Goal: Task Accomplishment & Management: Complete application form

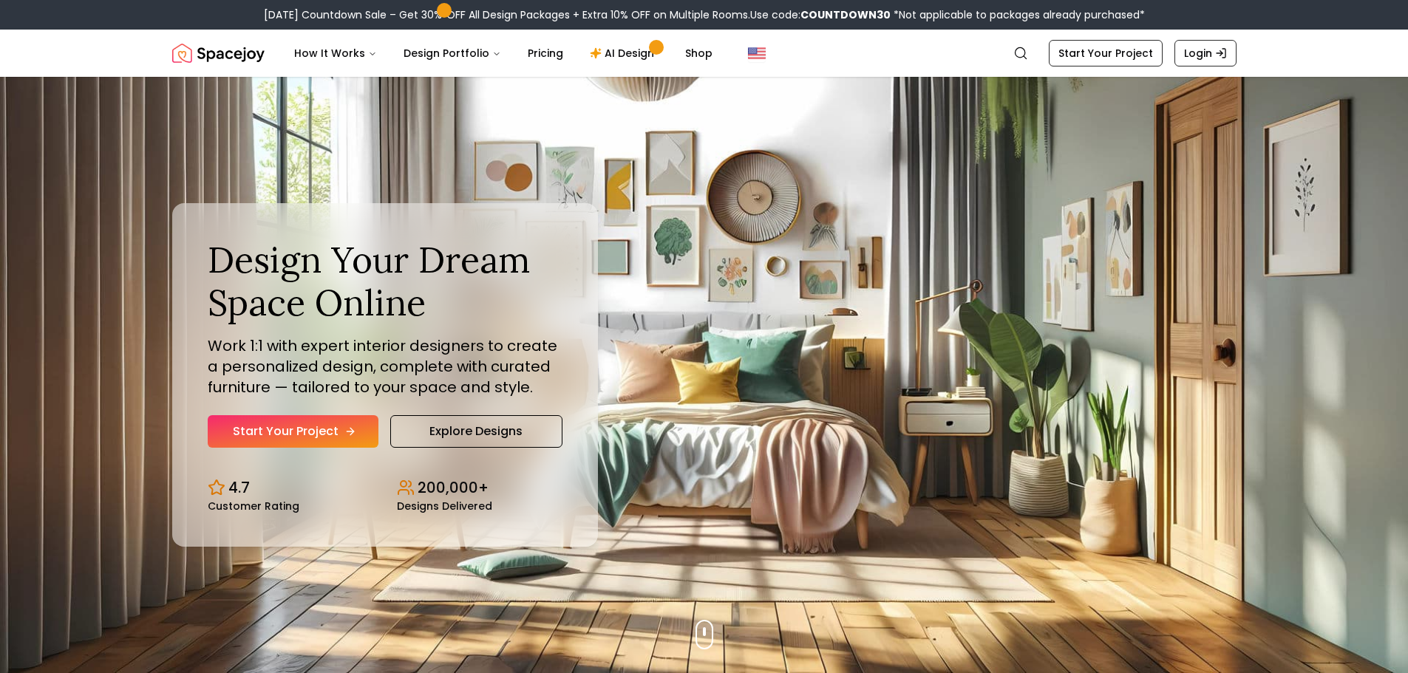
click at [290, 426] on link "Start Your Project" at bounding box center [293, 431] width 171 height 33
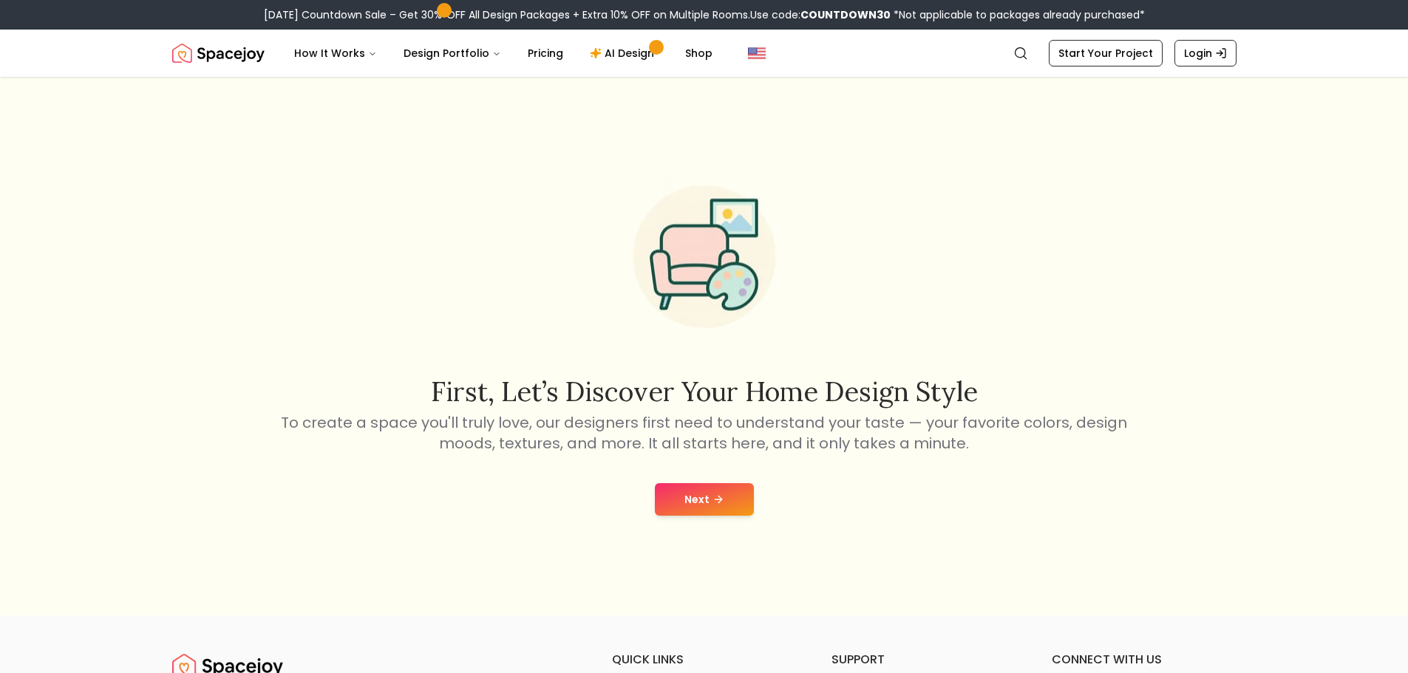
click at [720, 501] on icon at bounding box center [718, 500] width 12 height 12
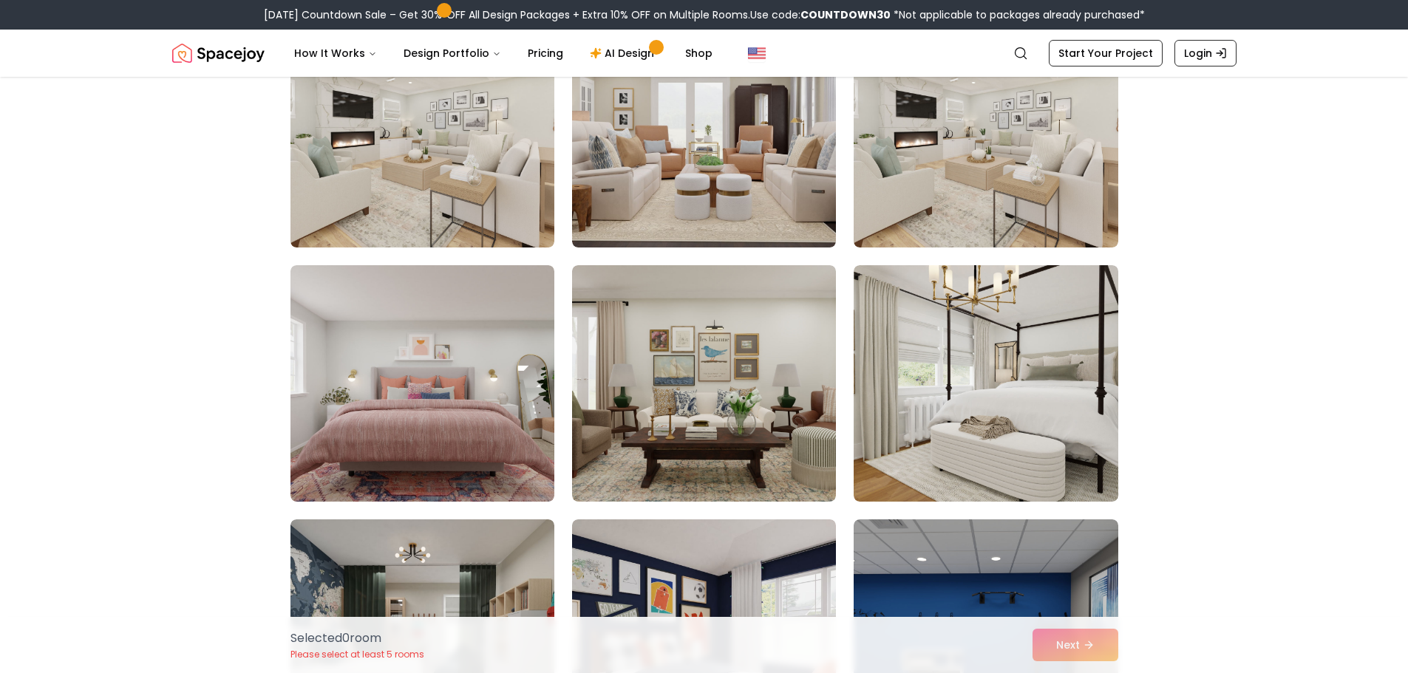
scroll to position [813, 0]
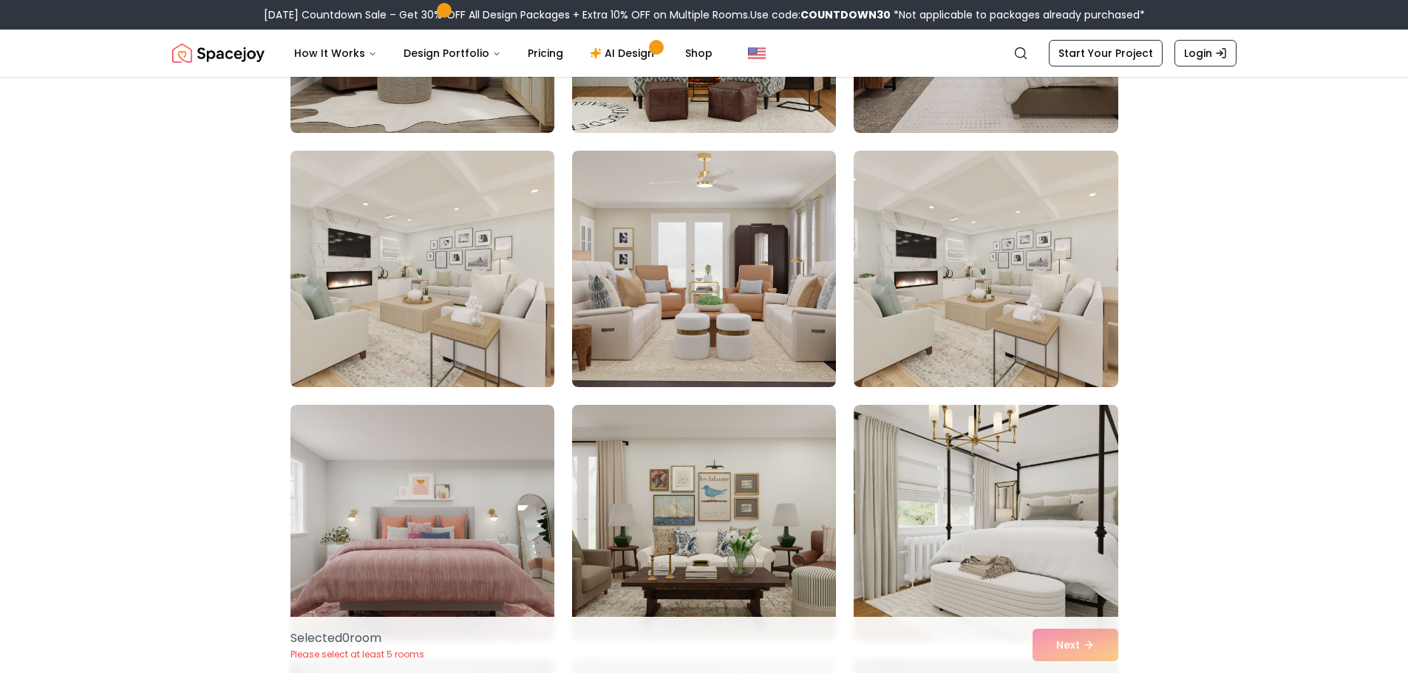
click at [366, 279] on img at bounding box center [422, 269] width 277 height 248
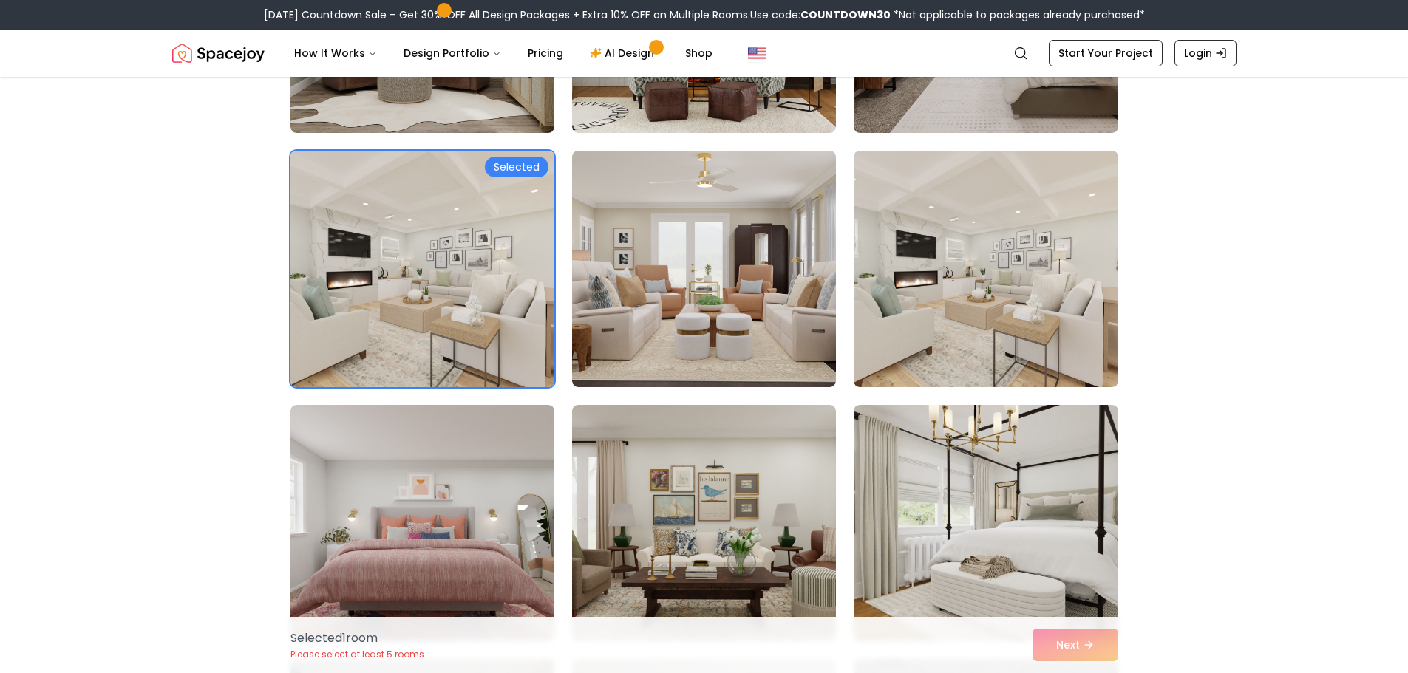
click at [497, 172] on div "Selected" at bounding box center [517, 167] width 64 height 21
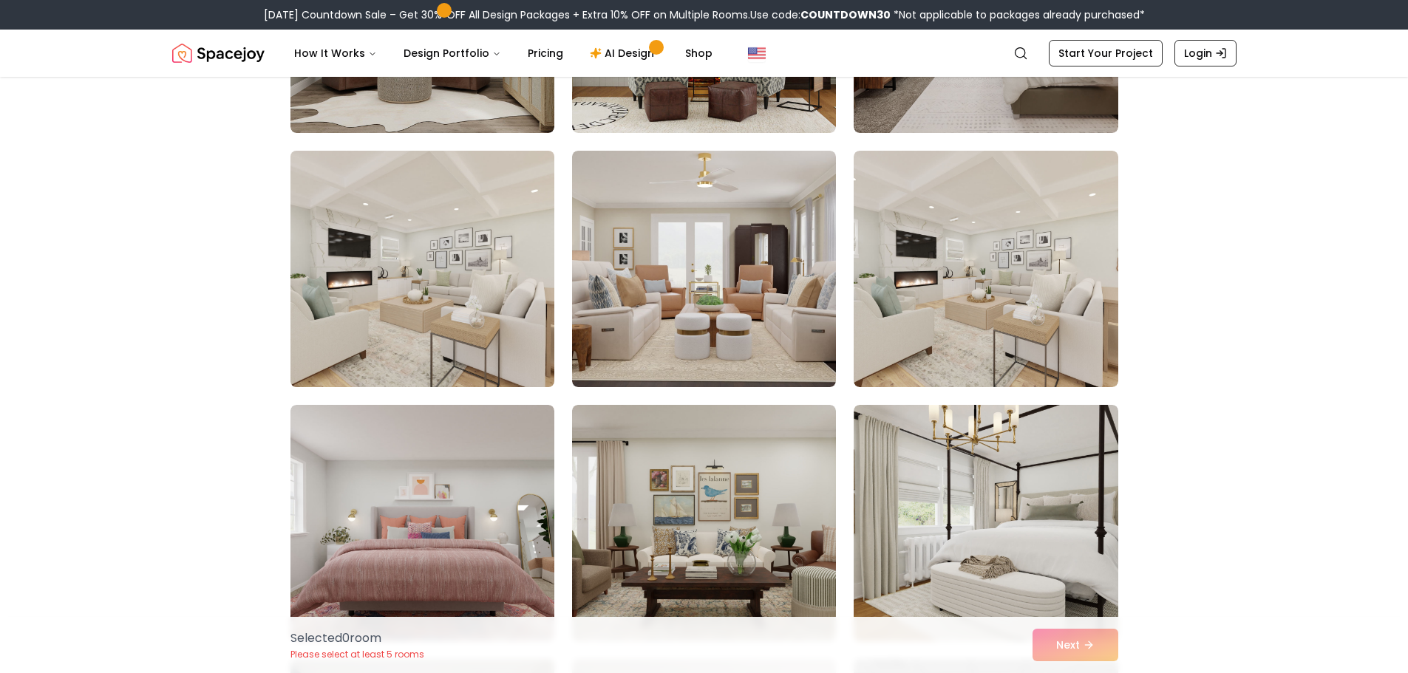
click at [505, 324] on img at bounding box center [422, 269] width 277 height 248
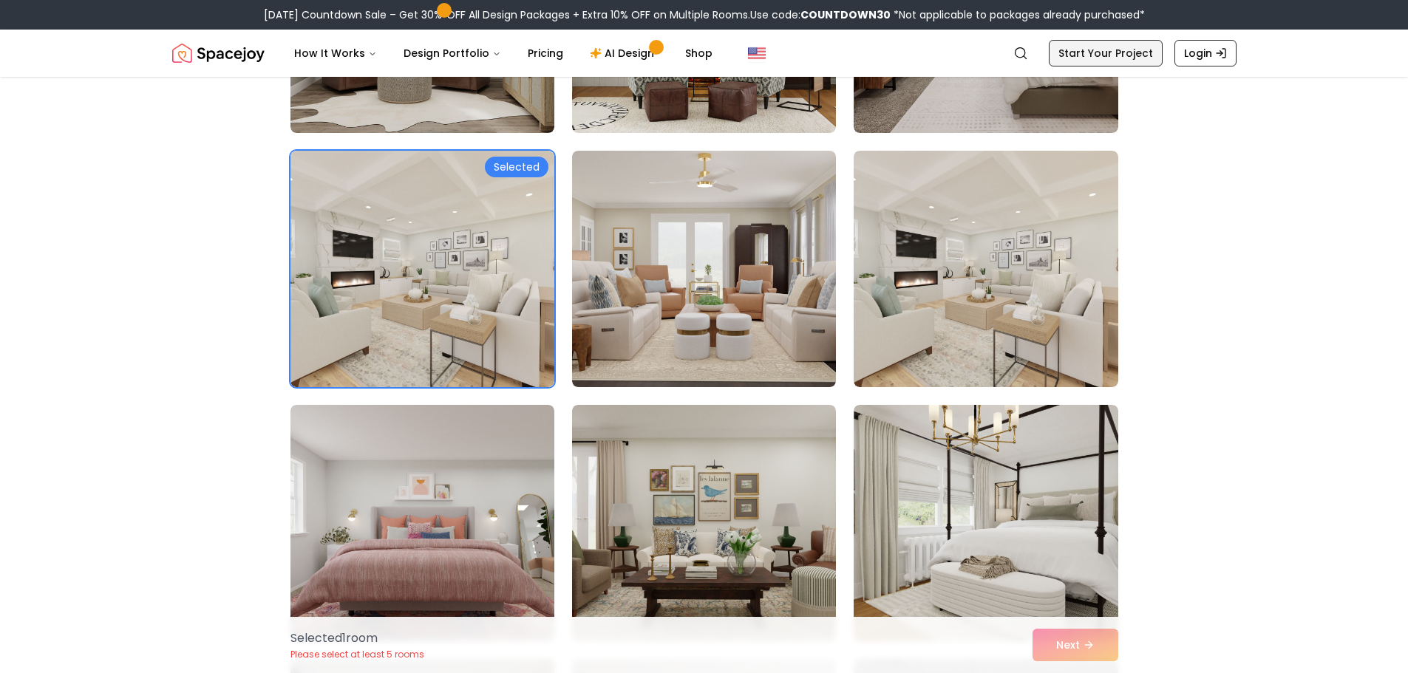
click at [1078, 50] on link "Start Your Project" at bounding box center [1105, 53] width 114 height 27
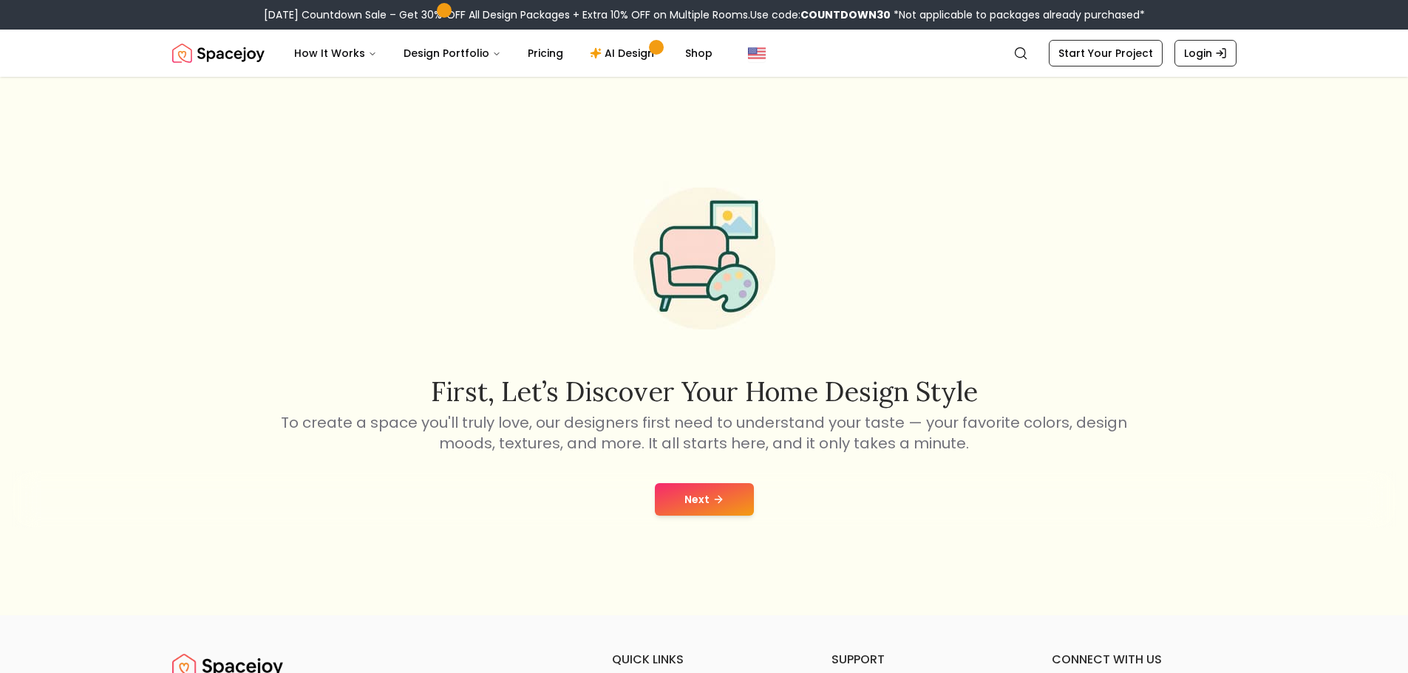
click at [726, 486] on button "Next" at bounding box center [704, 499] width 99 height 33
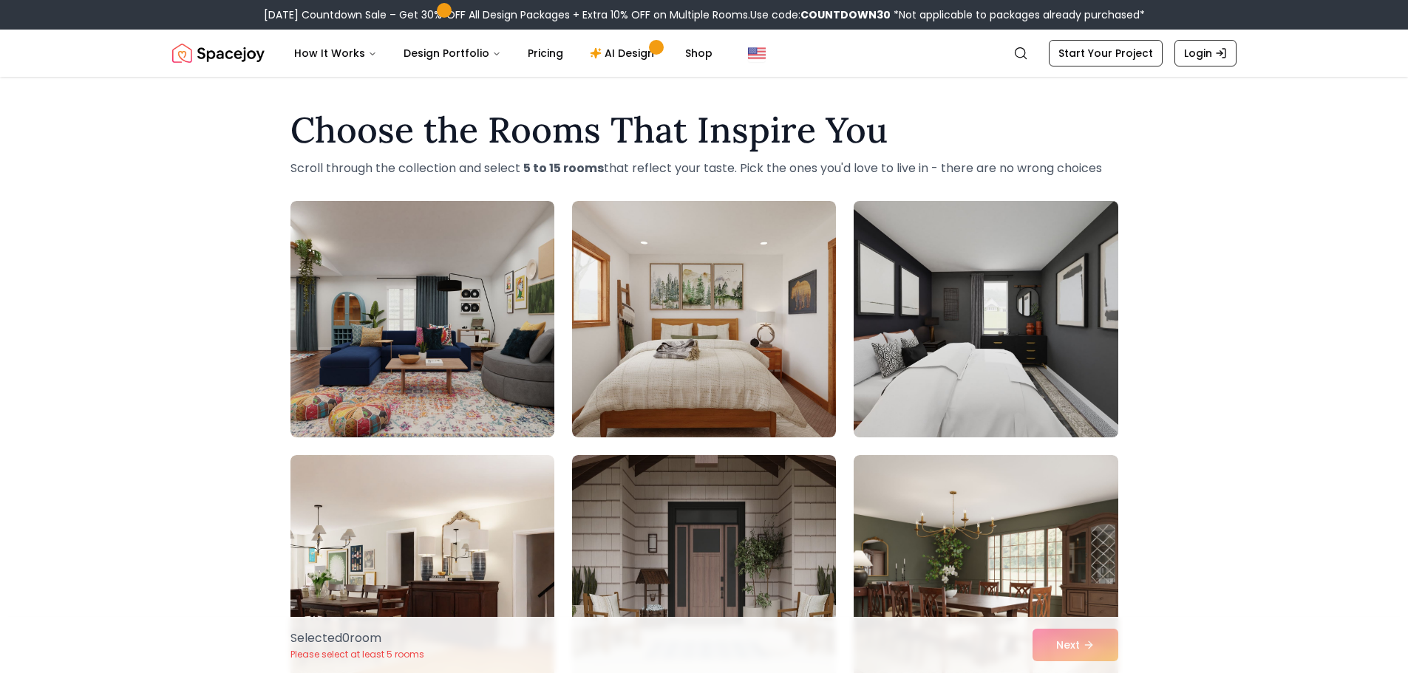
click at [1045, 386] on img at bounding box center [985, 319] width 277 height 248
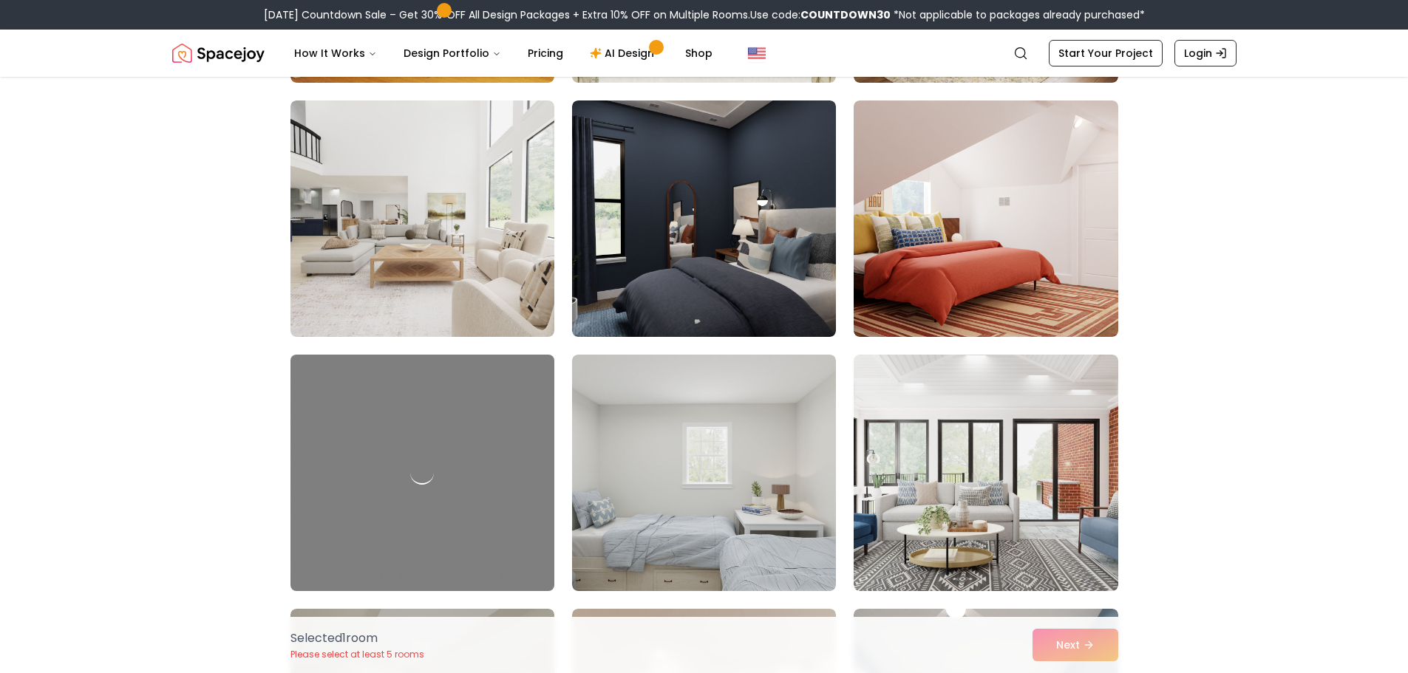
scroll to position [739, 0]
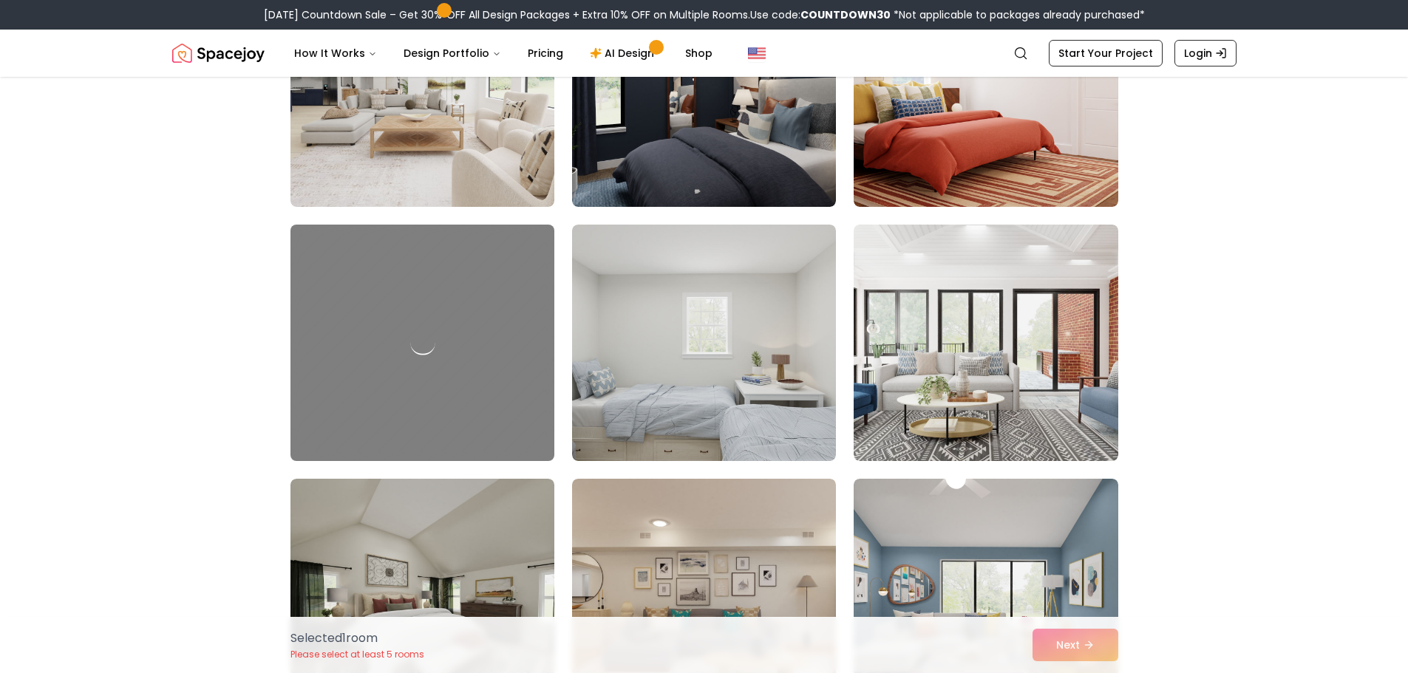
click at [456, 305] on div at bounding box center [422, 343] width 277 height 248
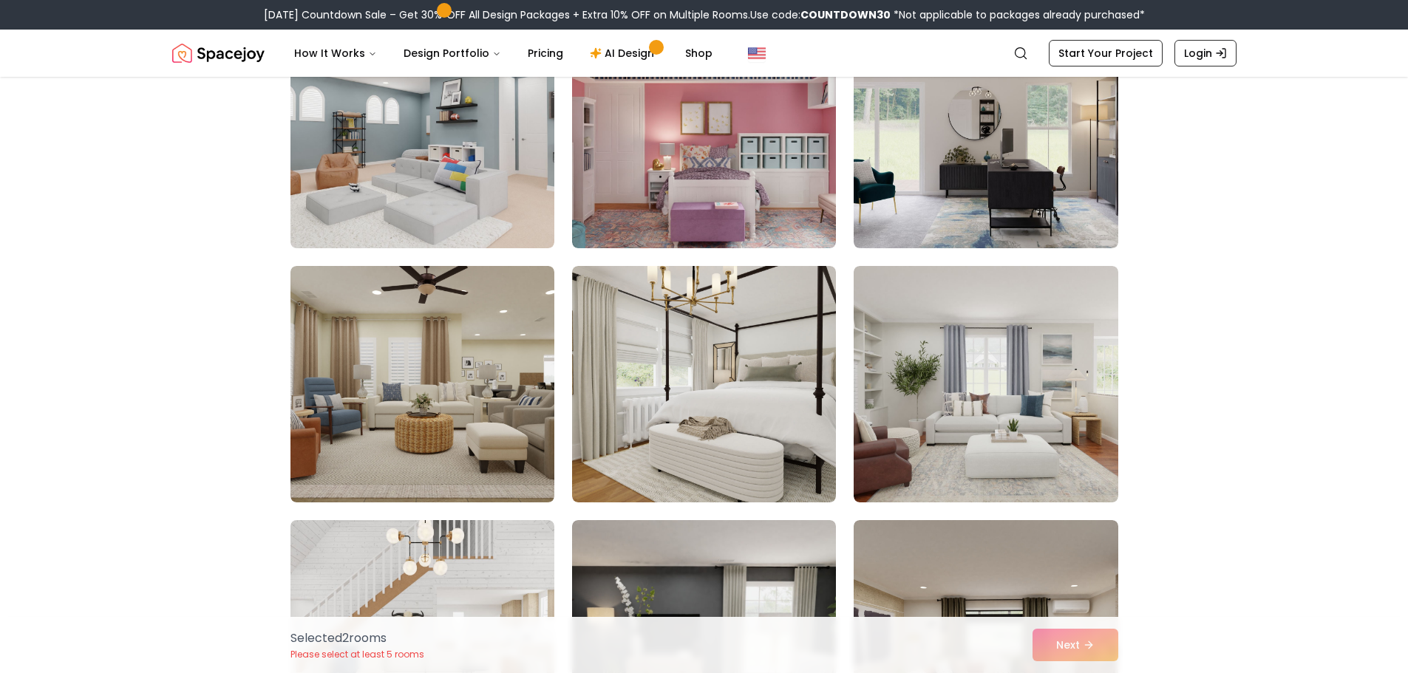
scroll to position [1995, 0]
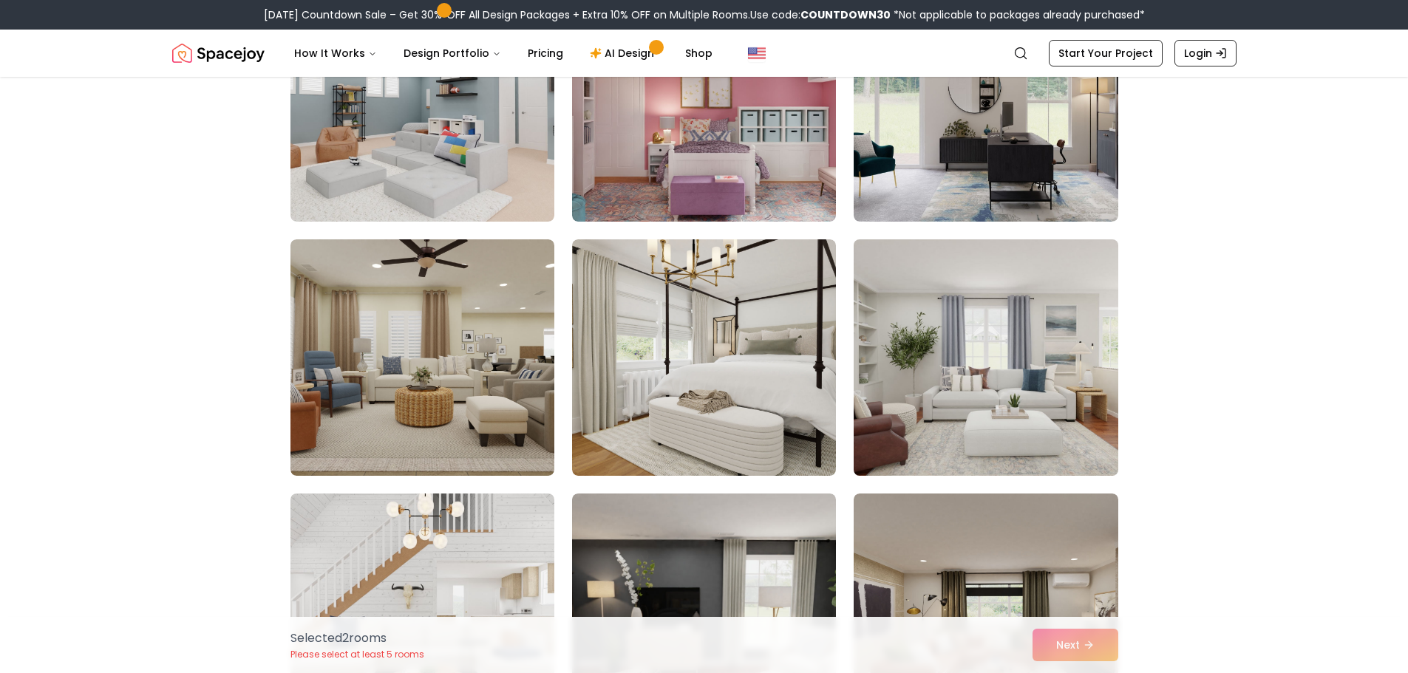
click at [961, 370] on img at bounding box center [985, 357] width 277 height 248
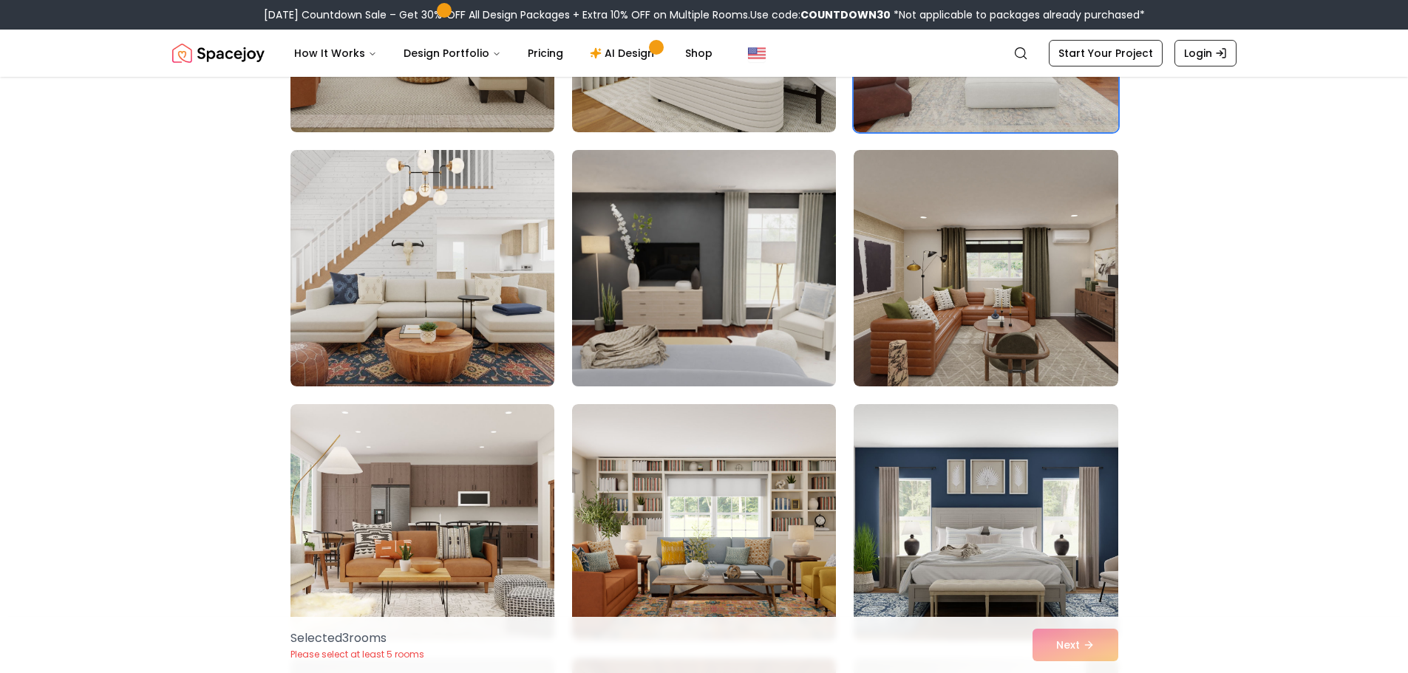
scroll to position [2438, 0]
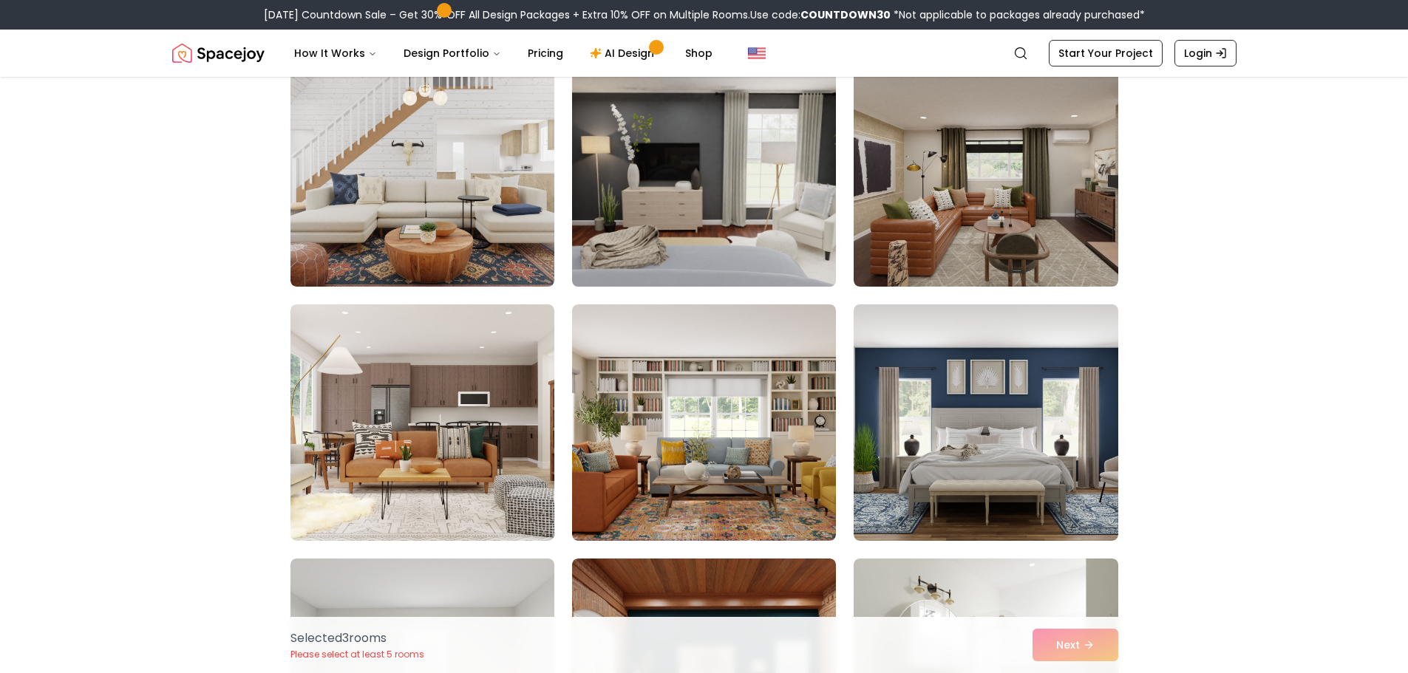
click at [732, 177] on img at bounding box center [703, 168] width 277 height 248
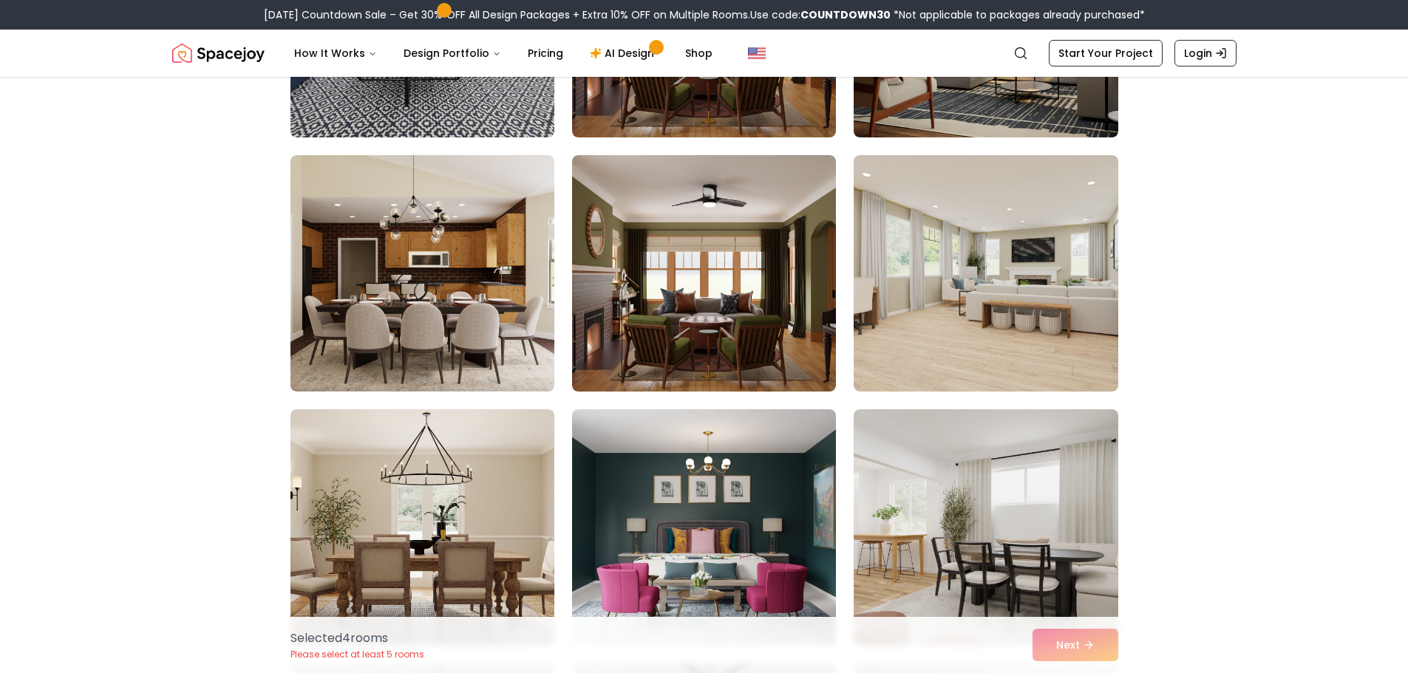
scroll to position [4876, 0]
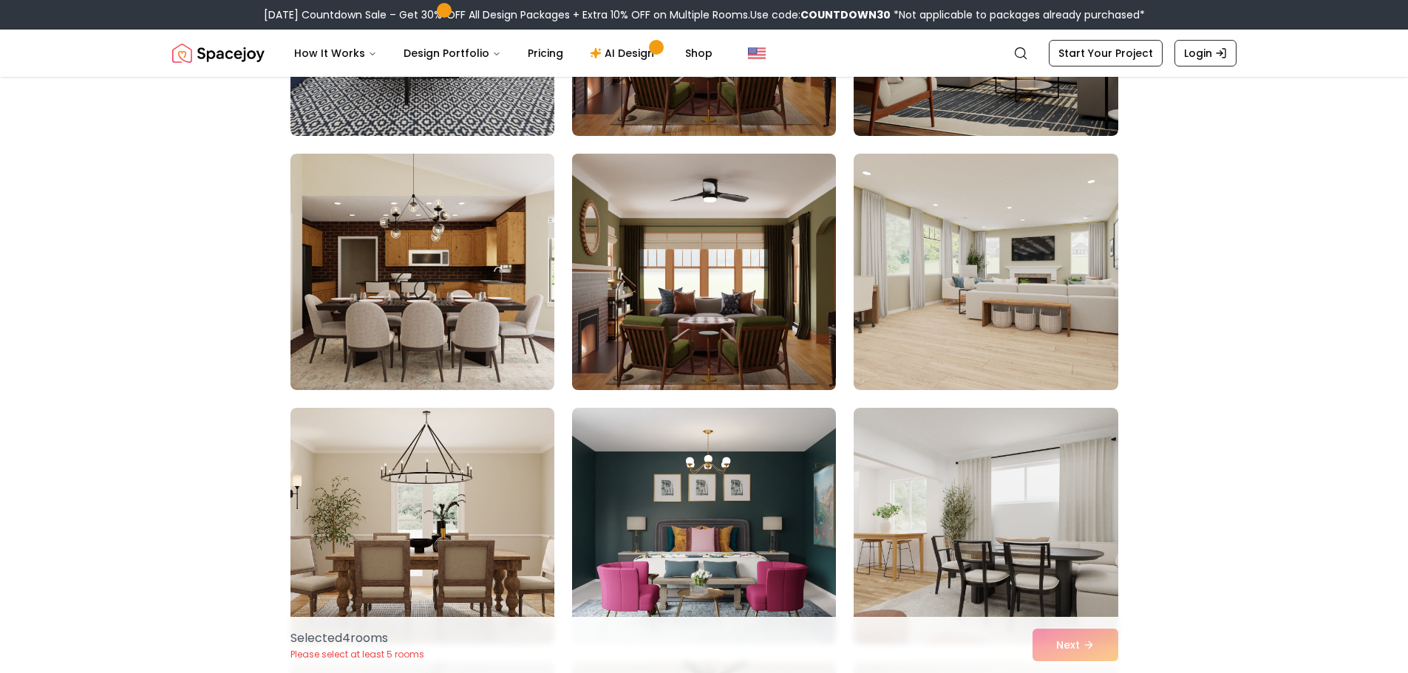
click at [663, 264] on img at bounding box center [703, 272] width 277 height 248
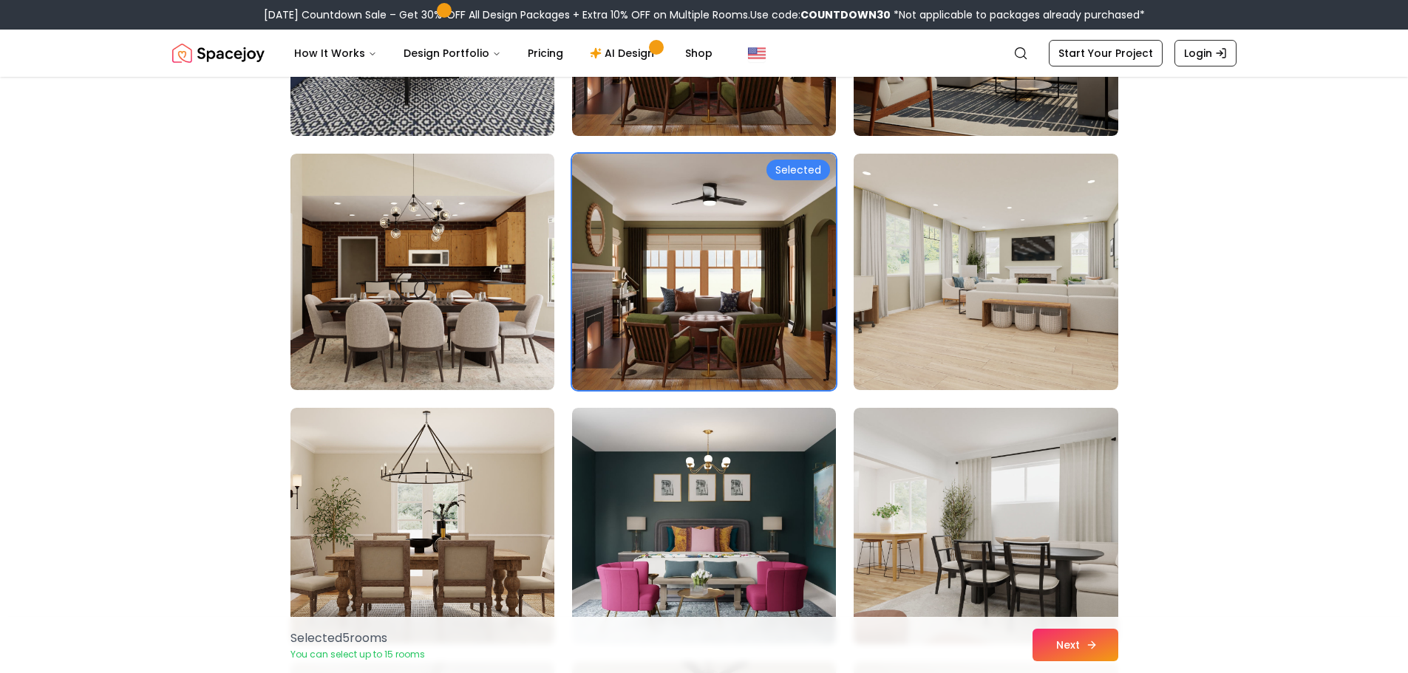
click at [1061, 633] on button "Next" at bounding box center [1075, 645] width 86 height 33
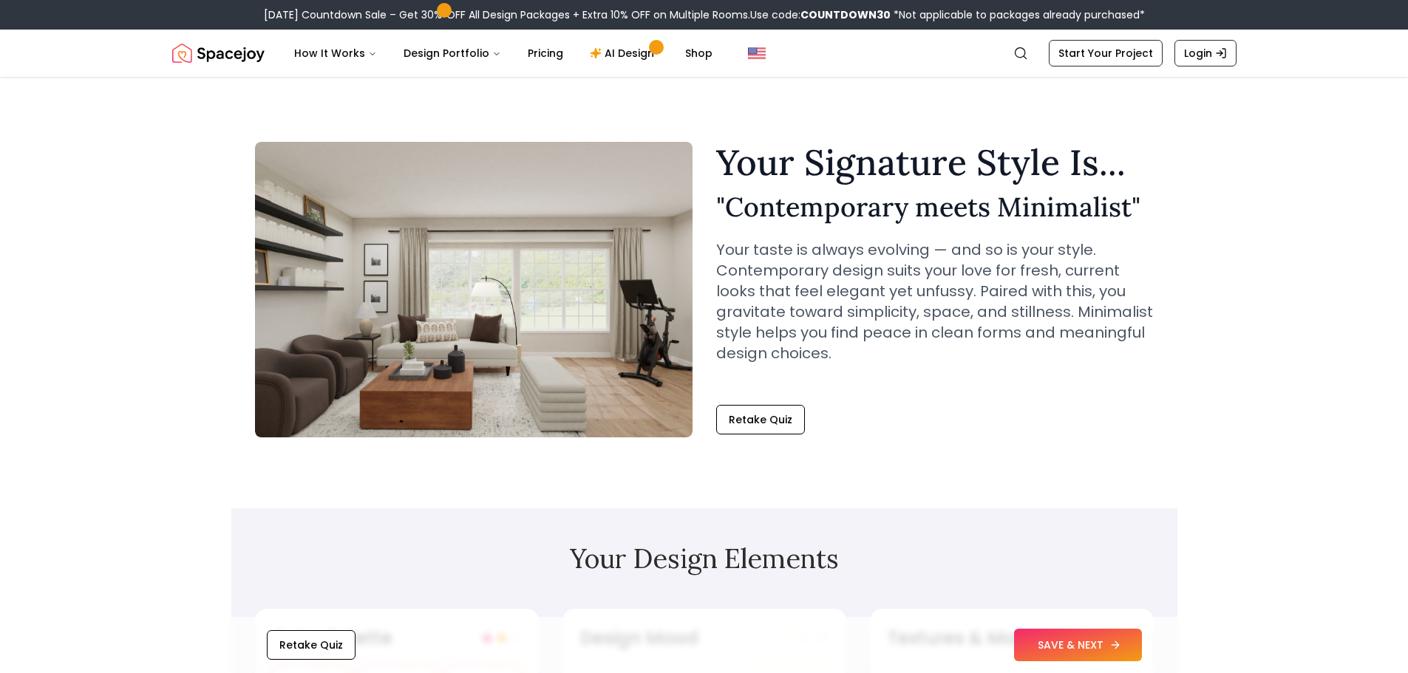
click at [1111, 650] on icon at bounding box center [1115, 645] width 12 height 12
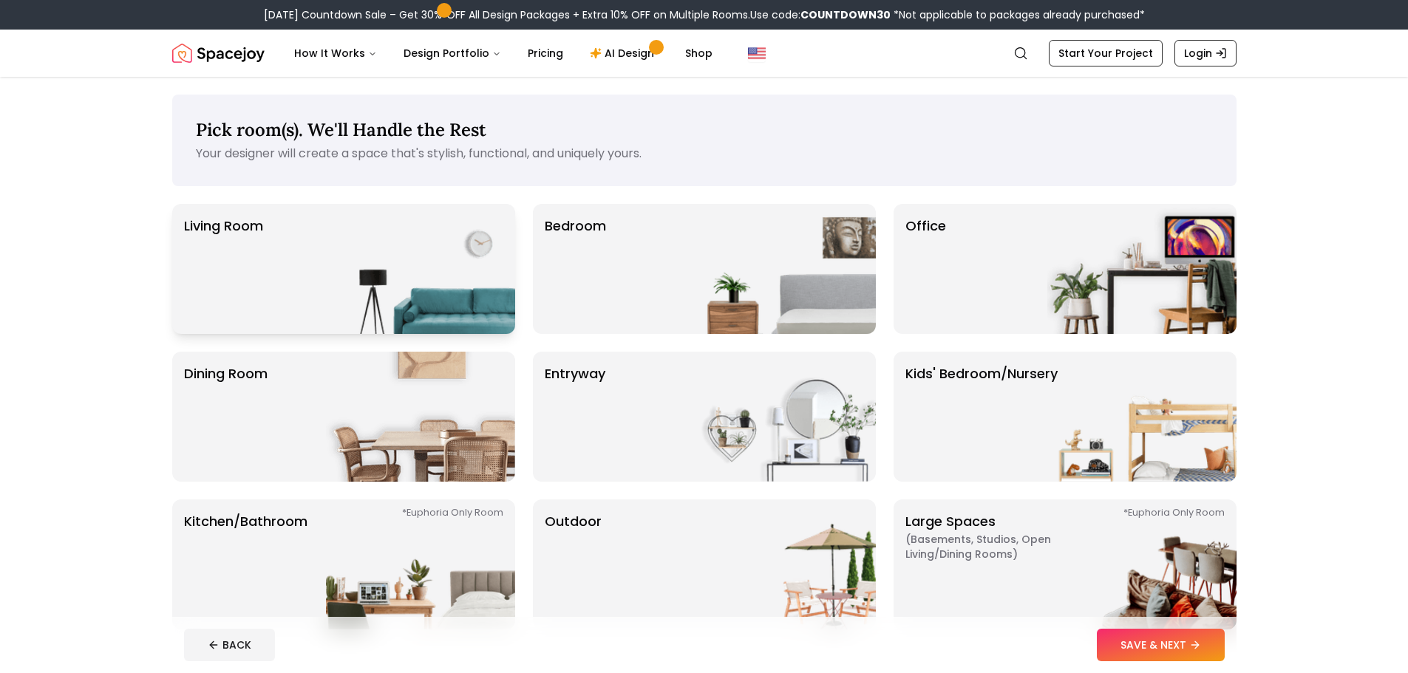
click at [304, 289] on div "Living Room" at bounding box center [343, 269] width 343 height 130
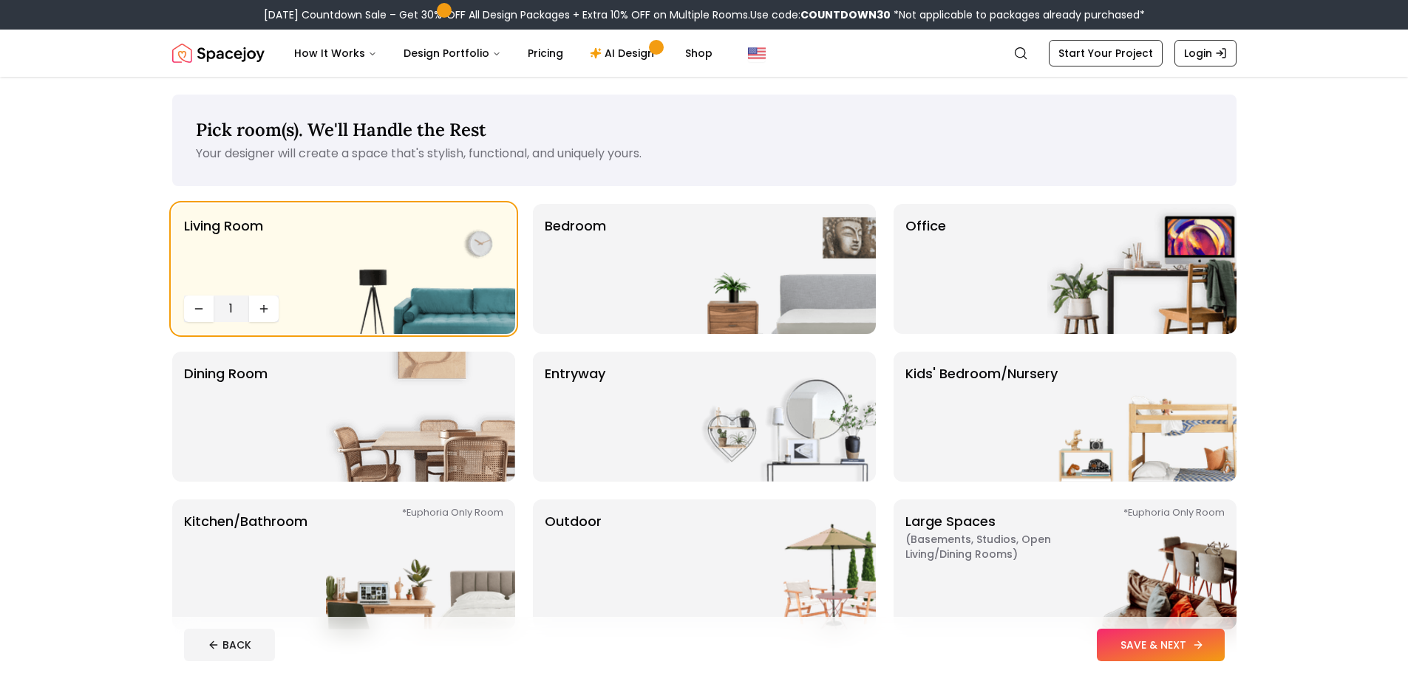
click at [1124, 643] on button "SAVE & NEXT" at bounding box center [1160, 645] width 128 height 33
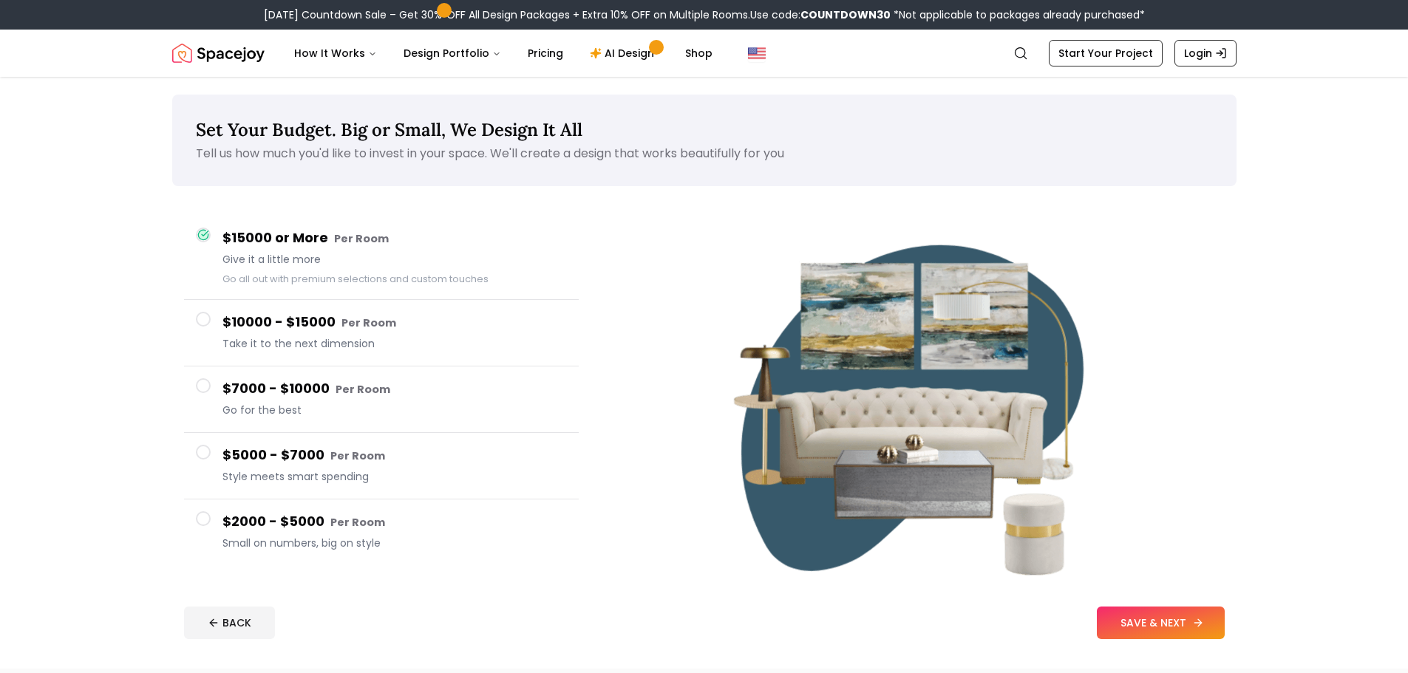
click at [1135, 628] on button "SAVE & NEXT" at bounding box center [1160, 623] width 128 height 33
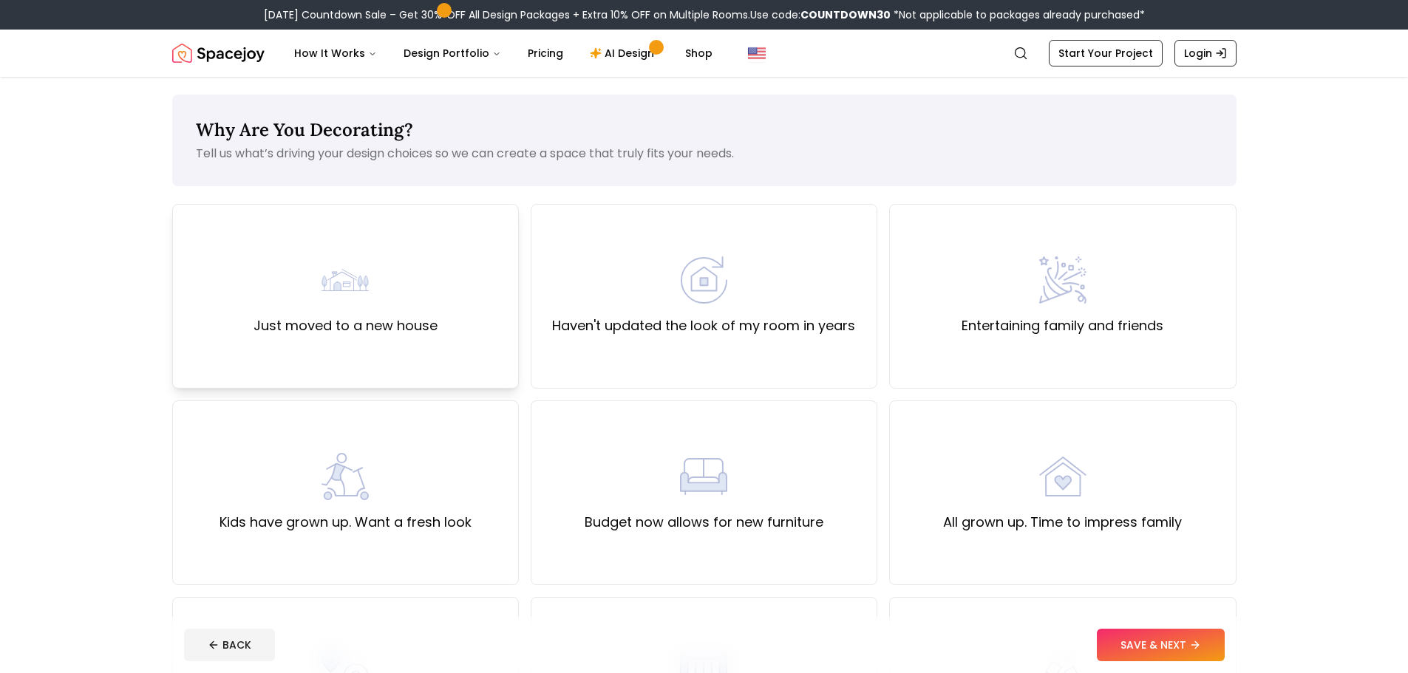
click at [443, 366] on div "Just moved to a new house" at bounding box center [345, 296] width 347 height 185
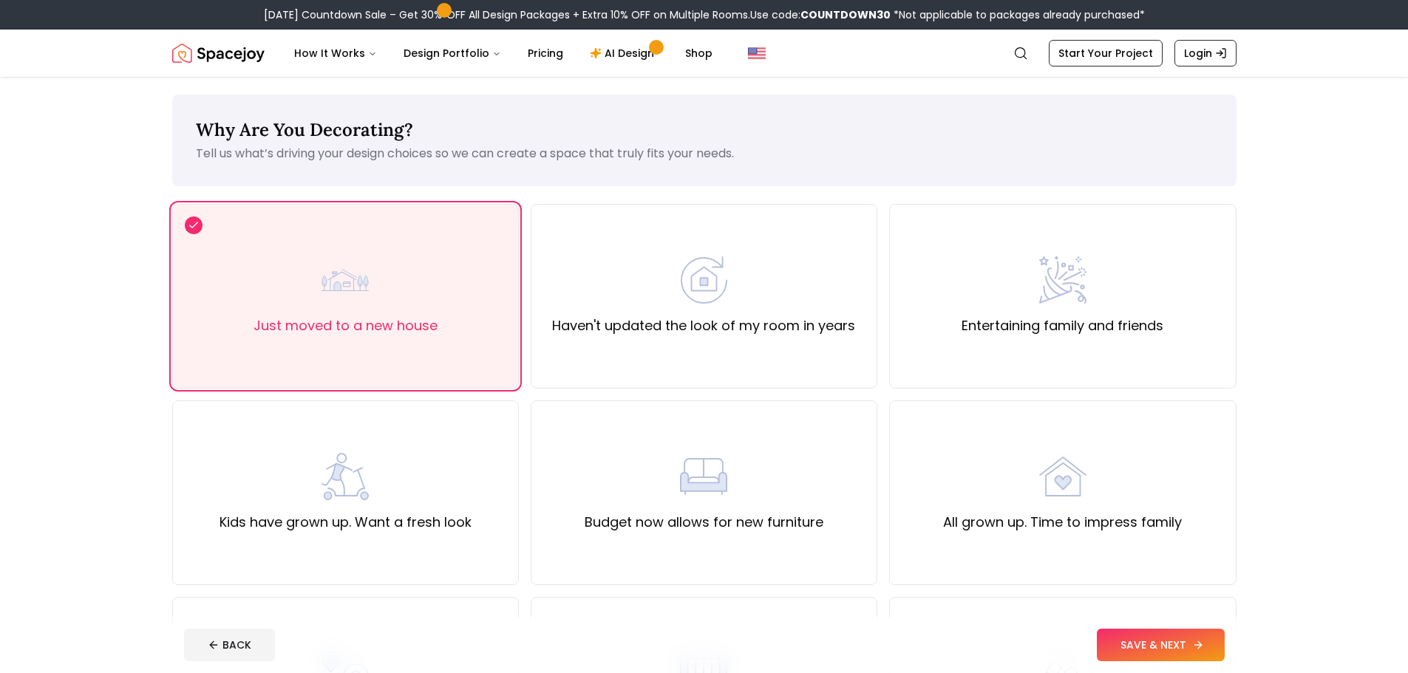
click at [1134, 655] on button "SAVE & NEXT" at bounding box center [1160, 645] width 128 height 33
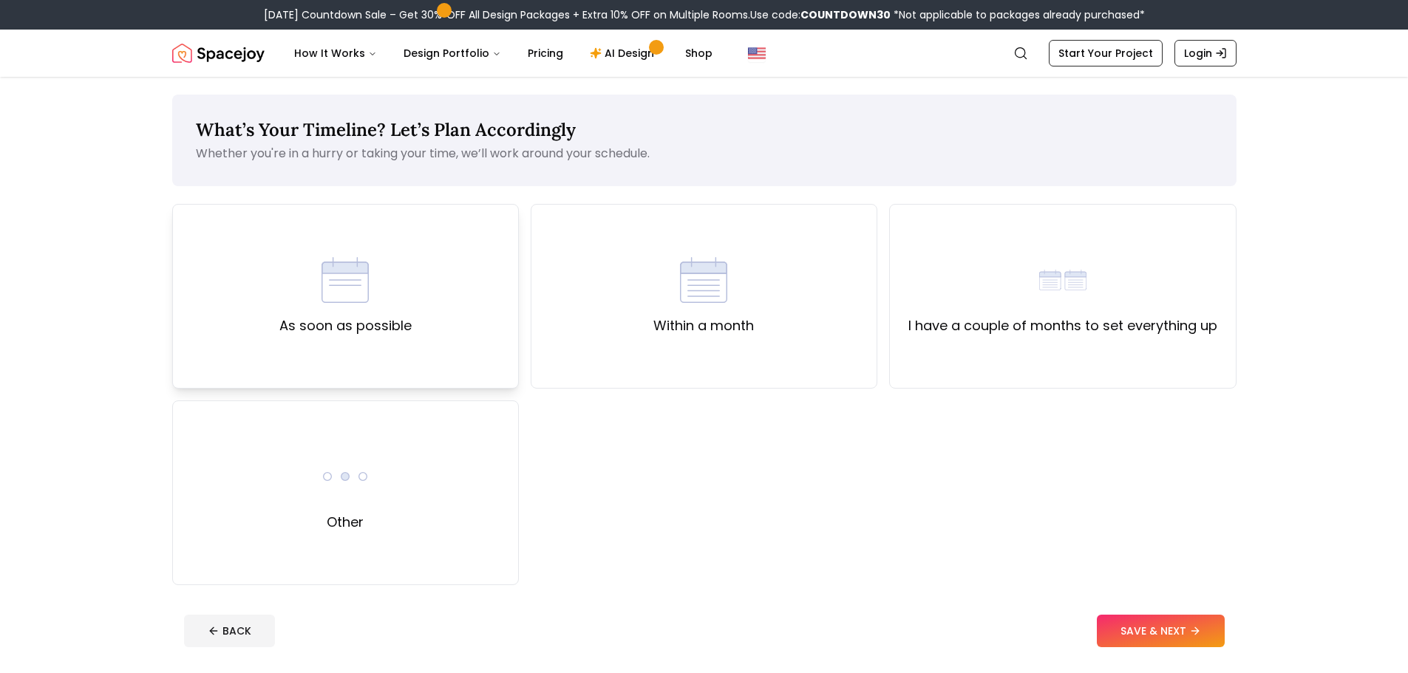
click at [417, 262] on div "As soon as possible" at bounding box center [345, 296] width 347 height 185
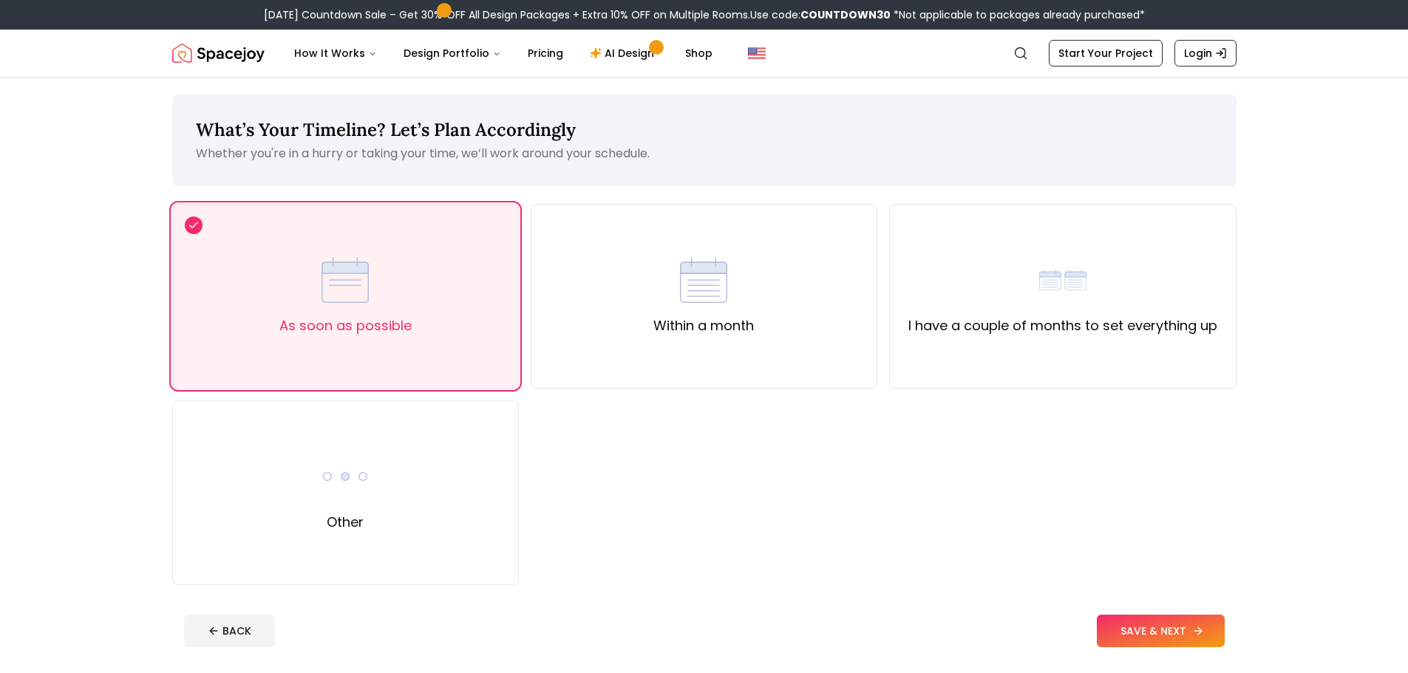
click at [1160, 635] on button "SAVE & NEXT" at bounding box center [1160, 631] width 128 height 33
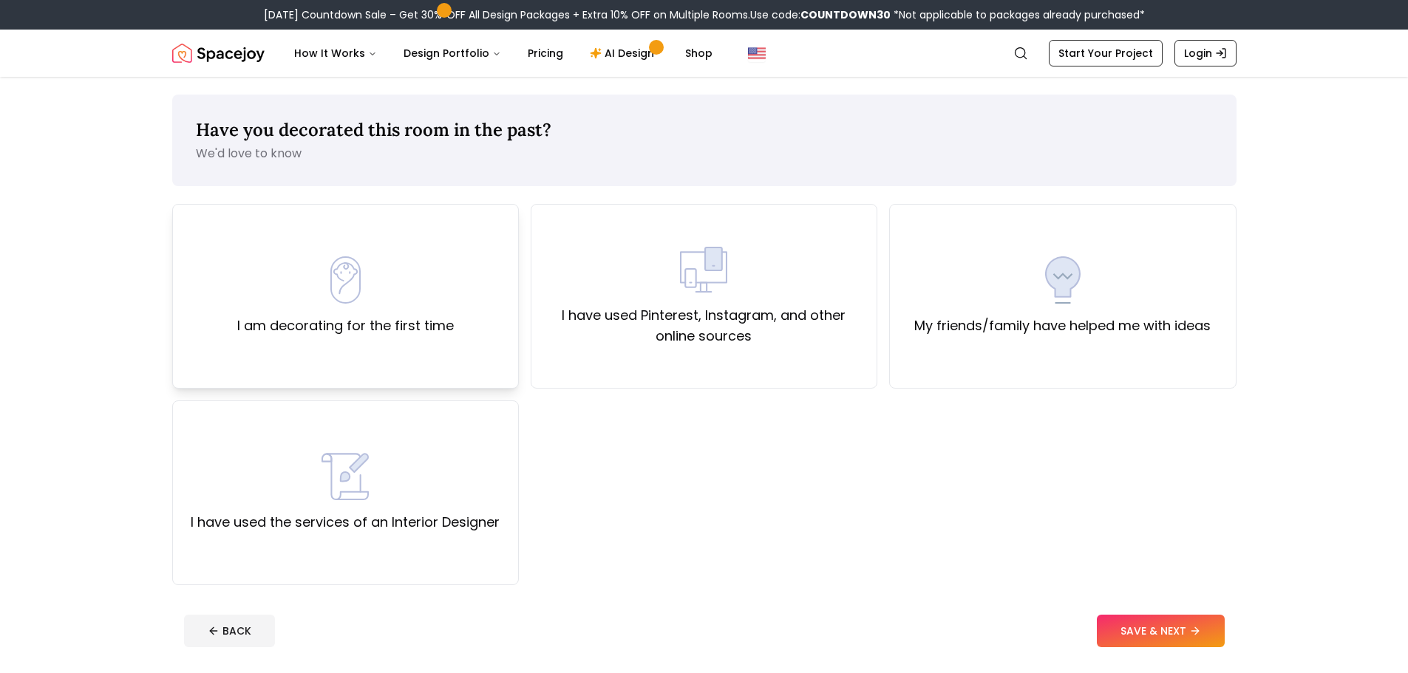
click at [471, 303] on div "I am decorating for the first time" at bounding box center [345, 296] width 347 height 185
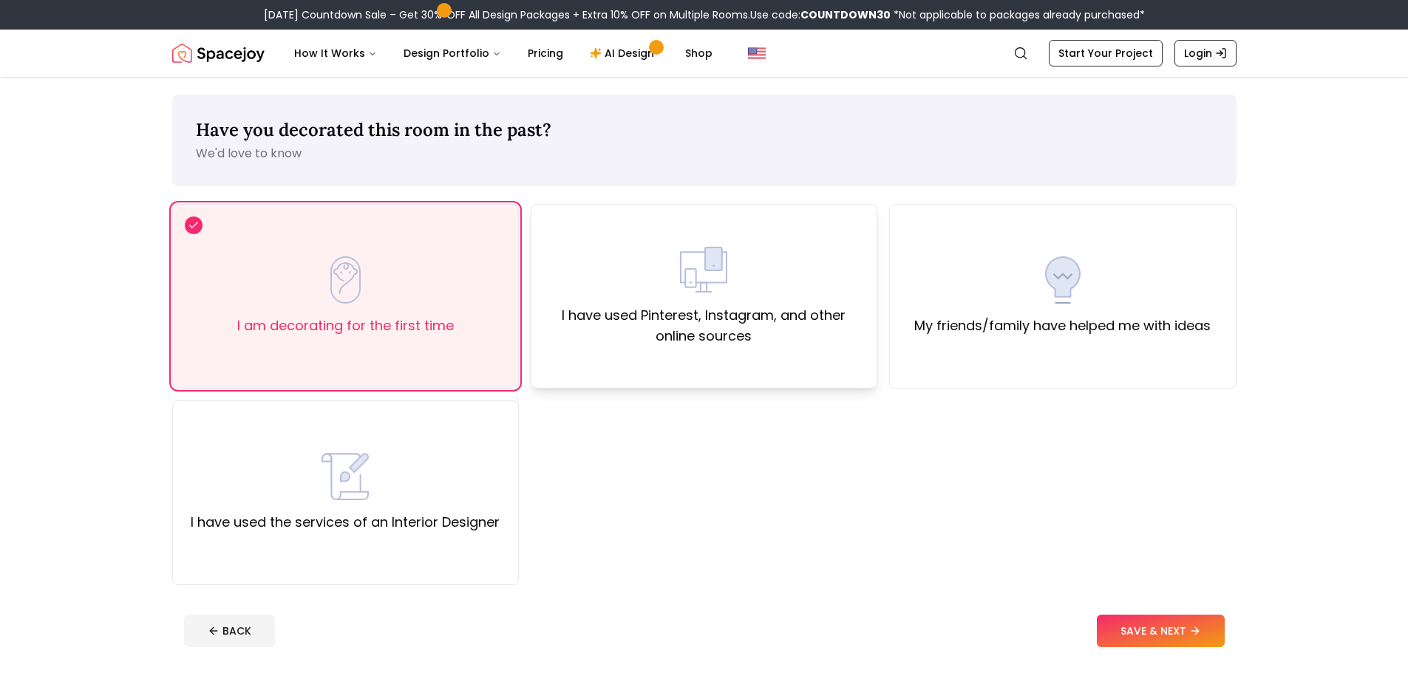
click at [703, 322] on label "I have used Pinterest, Instagram, and other online sources" at bounding box center [703, 325] width 321 height 41
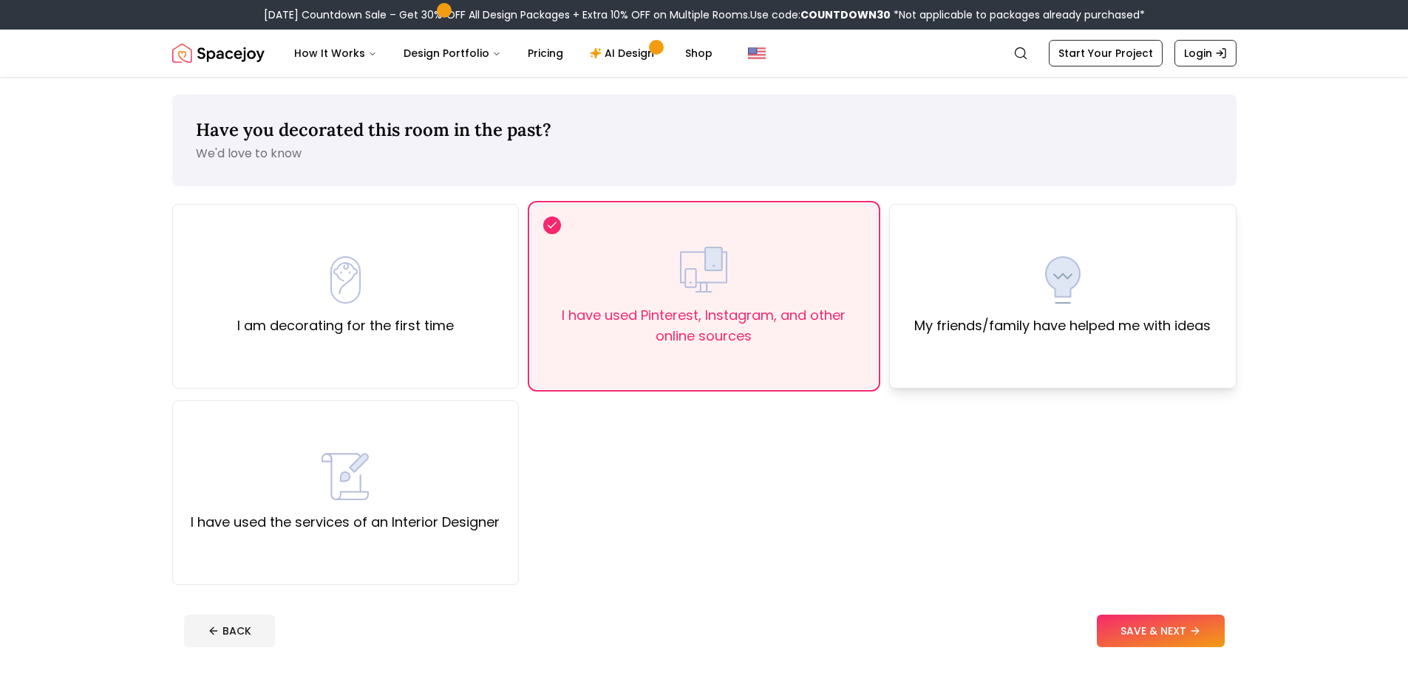
click at [1045, 364] on div "My friends/family have helped me with ideas" at bounding box center [1062, 296] width 347 height 185
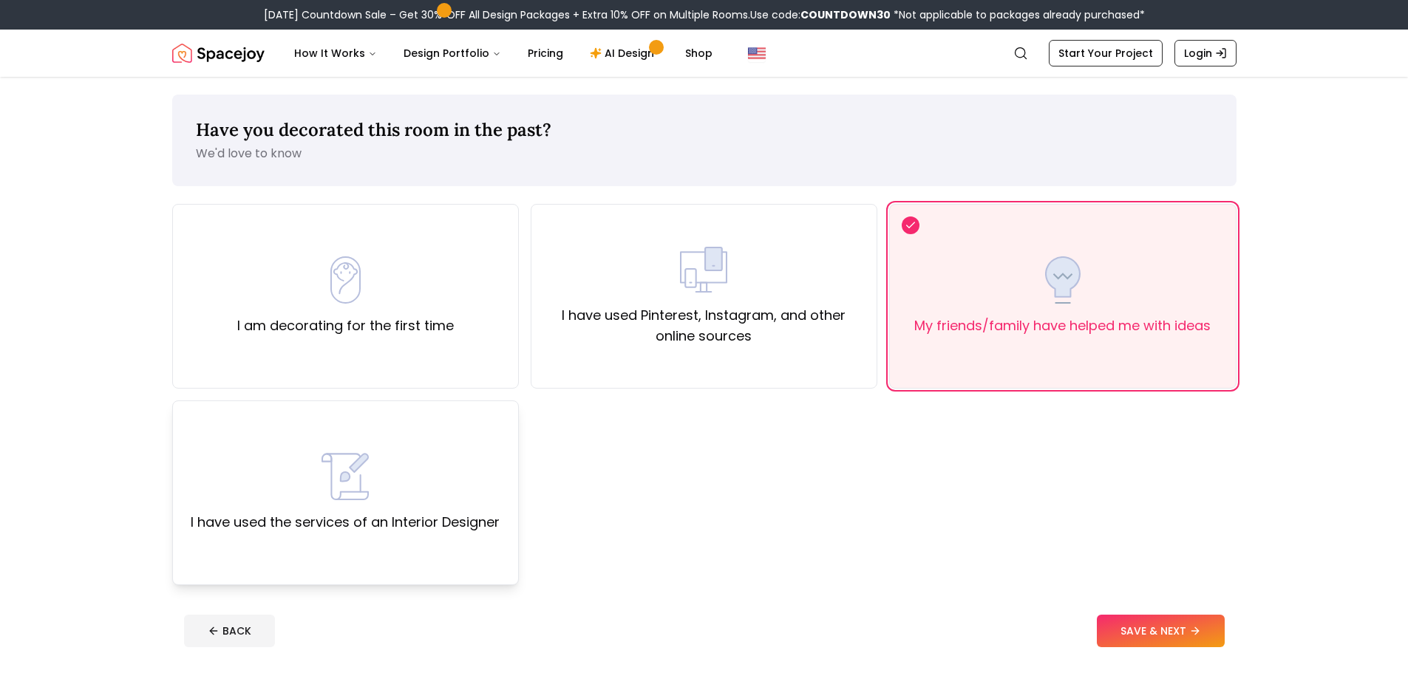
click at [492, 544] on div "I have used the services of an Interior Designer" at bounding box center [345, 492] width 347 height 185
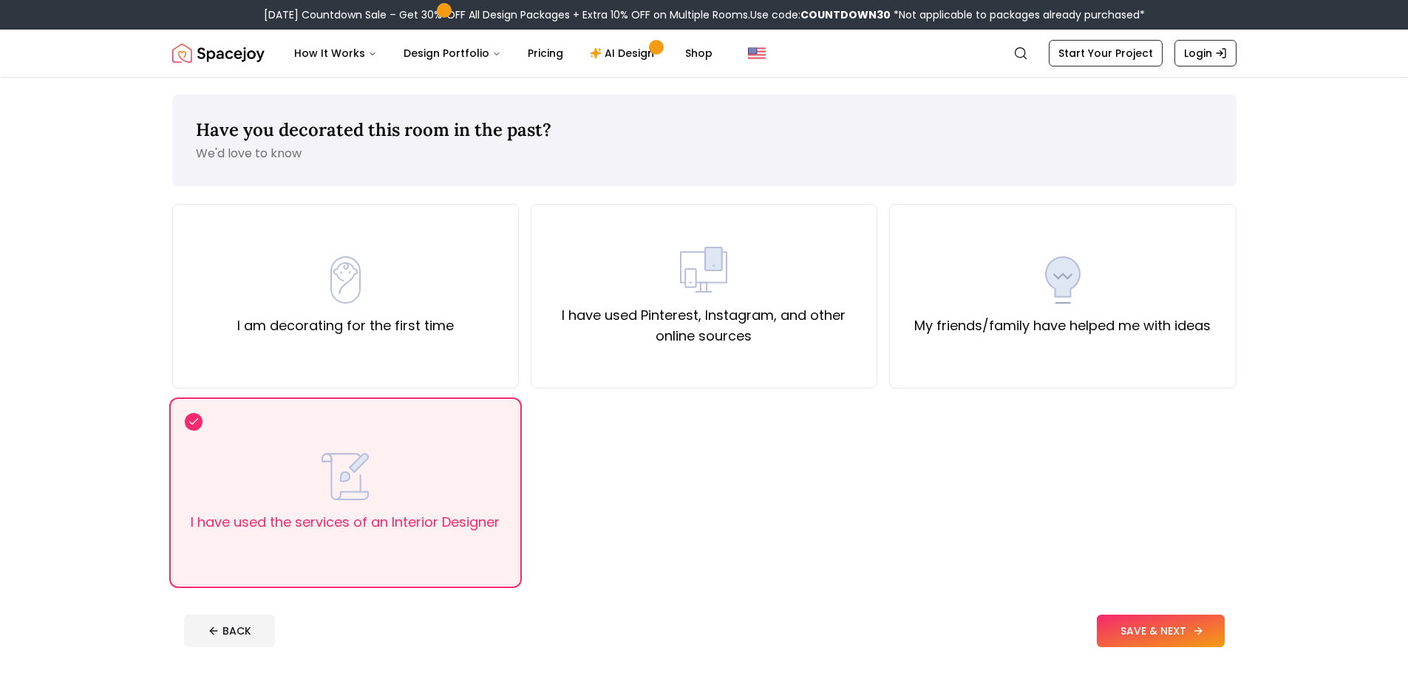
click at [1128, 638] on button "SAVE & NEXT" at bounding box center [1160, 631] width 128 height 33
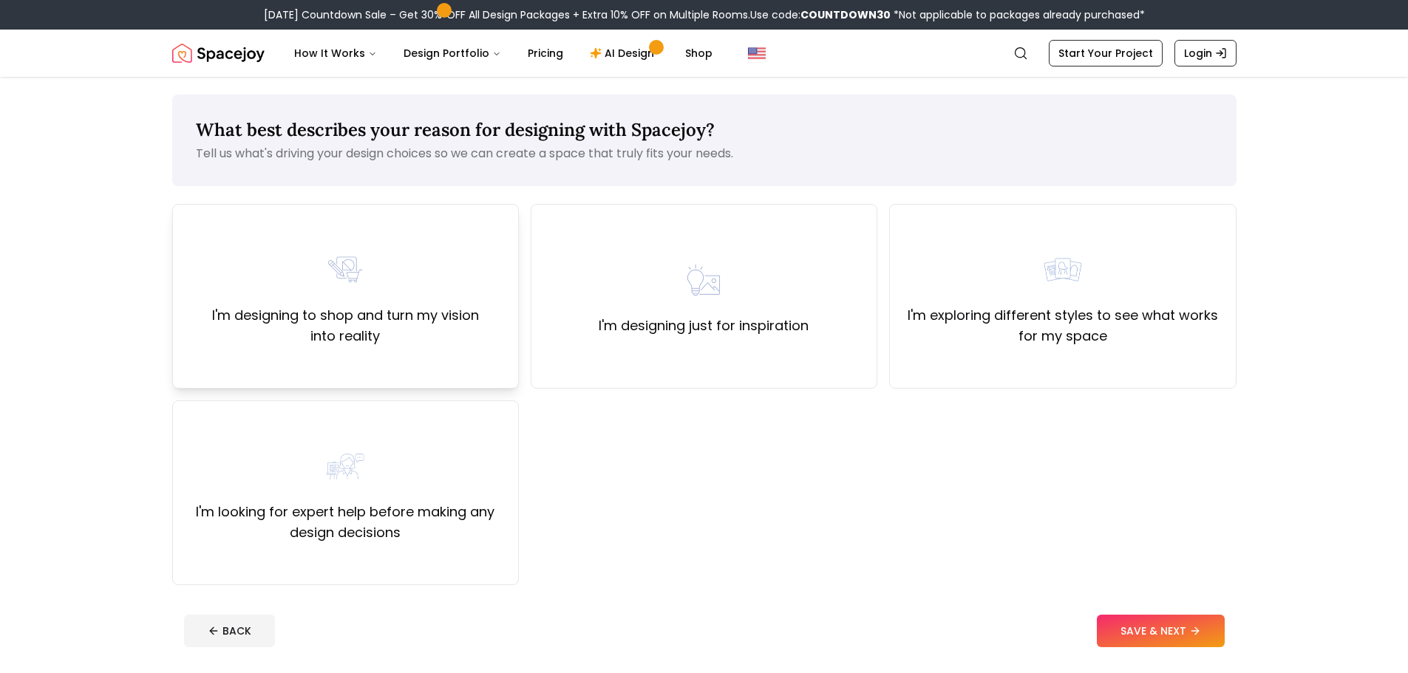
click at [388, 345] on label "I'm designing to shop and turn my vision into reality" at bounding box center [345, 325] width 321 height 41
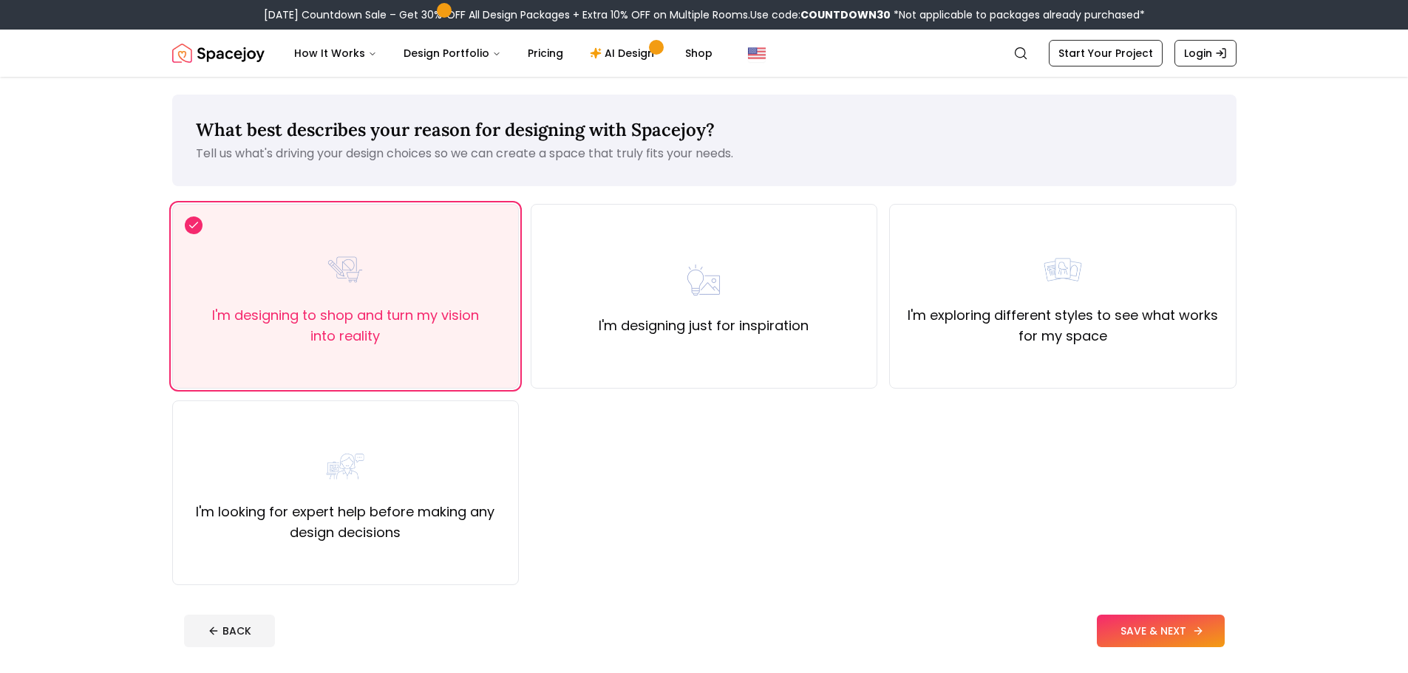
click at [1176, 621] on button "SAVE & NEXT" at bounding box center [1160, 631] width 128 height 33
